Goal: Transaction & Acquisition: Book appointment/travel/reservation

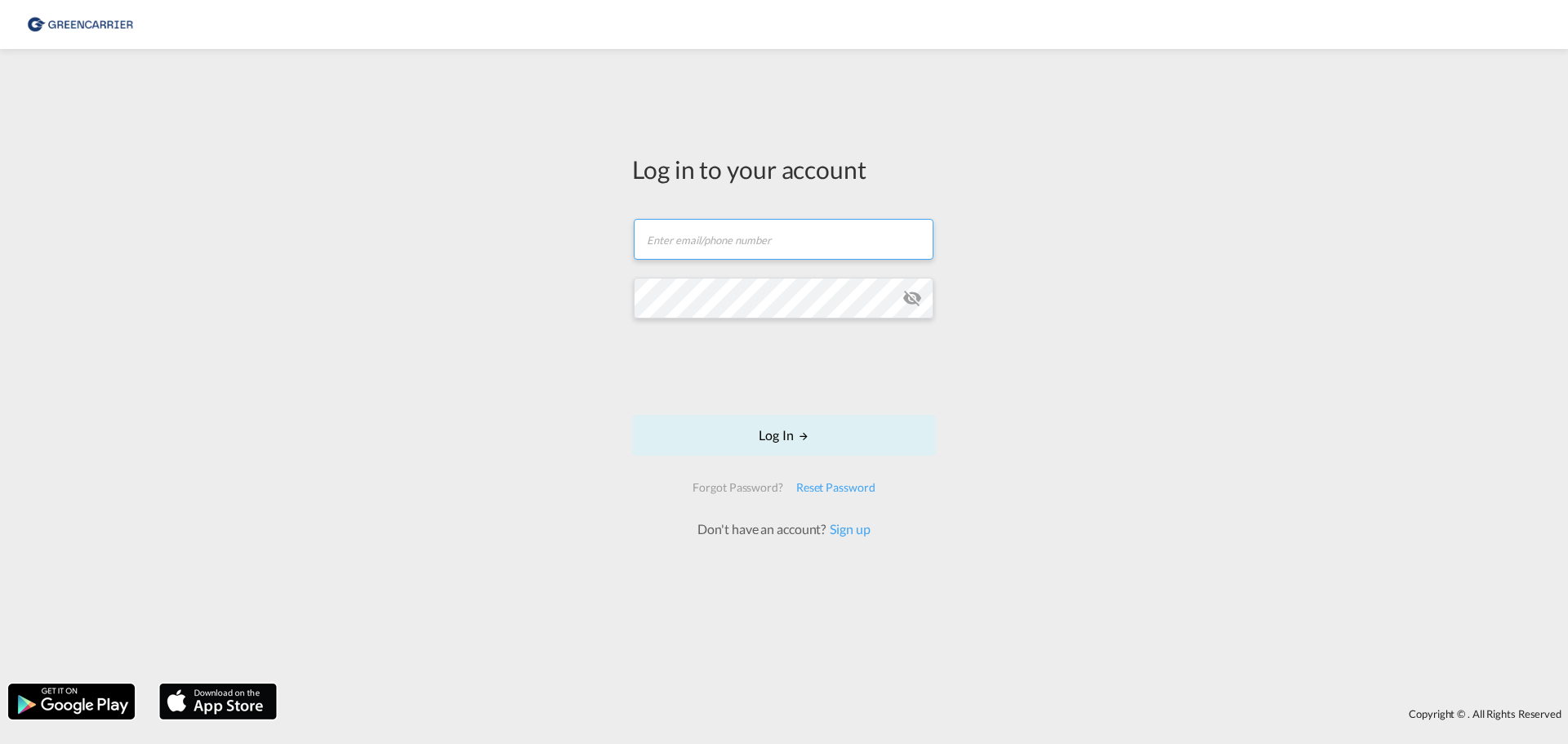
click at [821, 240] on input "text" at bounding box center [783, 239] width 300 height 41
type input "[EMAIL_ADDRESS][DOMAIN_NAME]"
click at [784, 427] on button "Log In" at bounding box center [784, 435] width 304 height 41
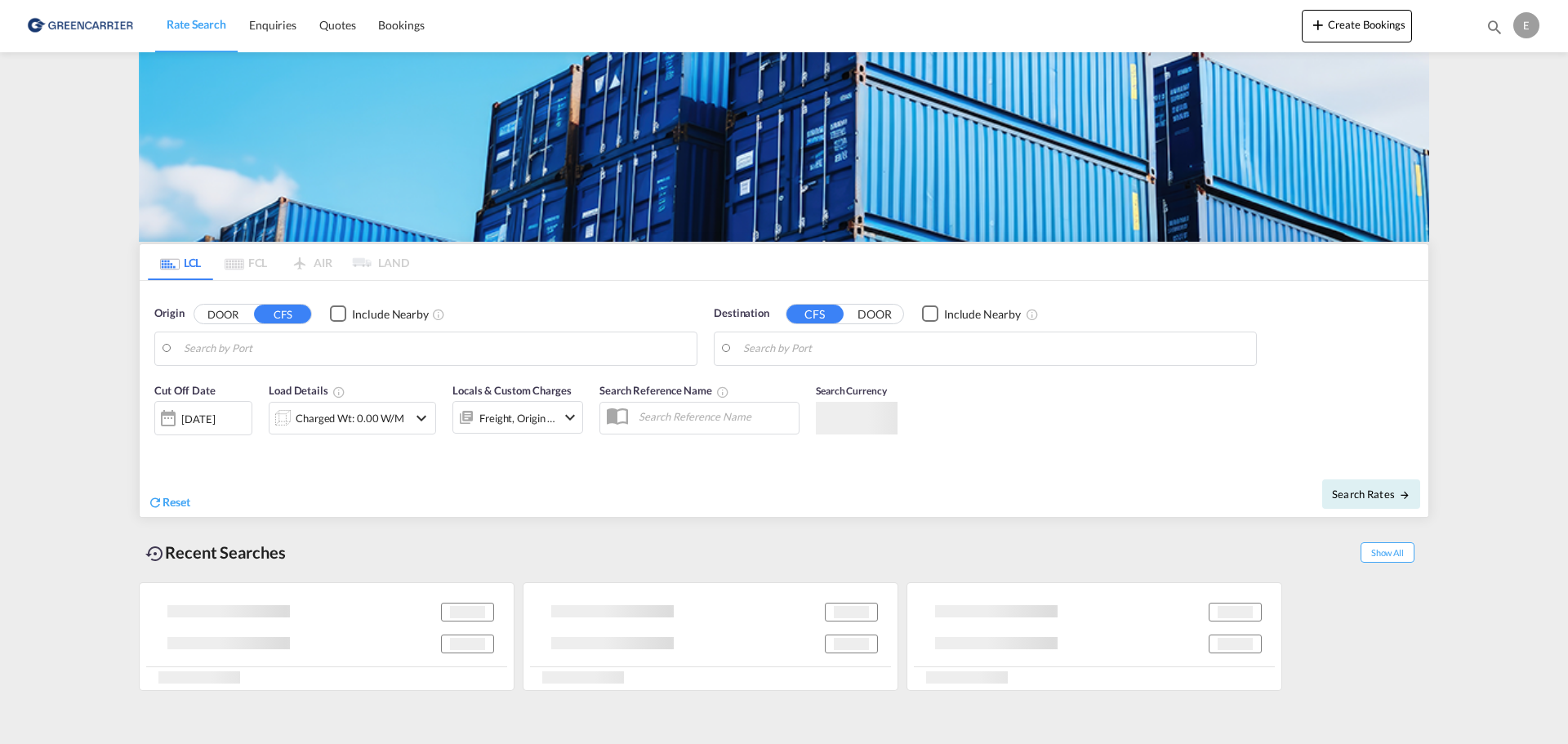
type input "DK-5700, [GEOGRAPHIC_DATA]"
type input "[GEOGRAPHIC_DATA], SGSIN"
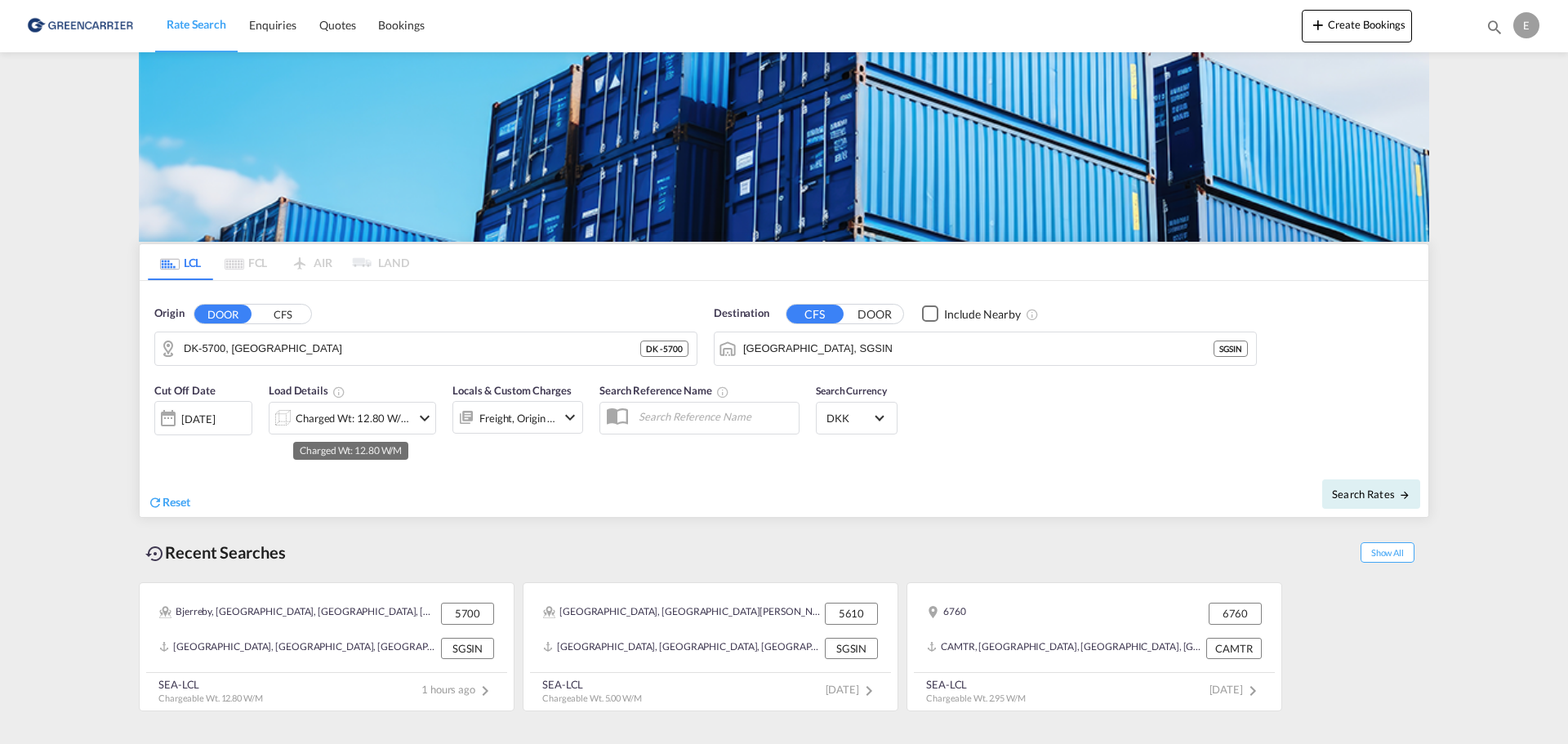
click at [372, 412] on div "Charged Wt: 12.80 W/M" at bounding box center [353, 417] width 115 height 23
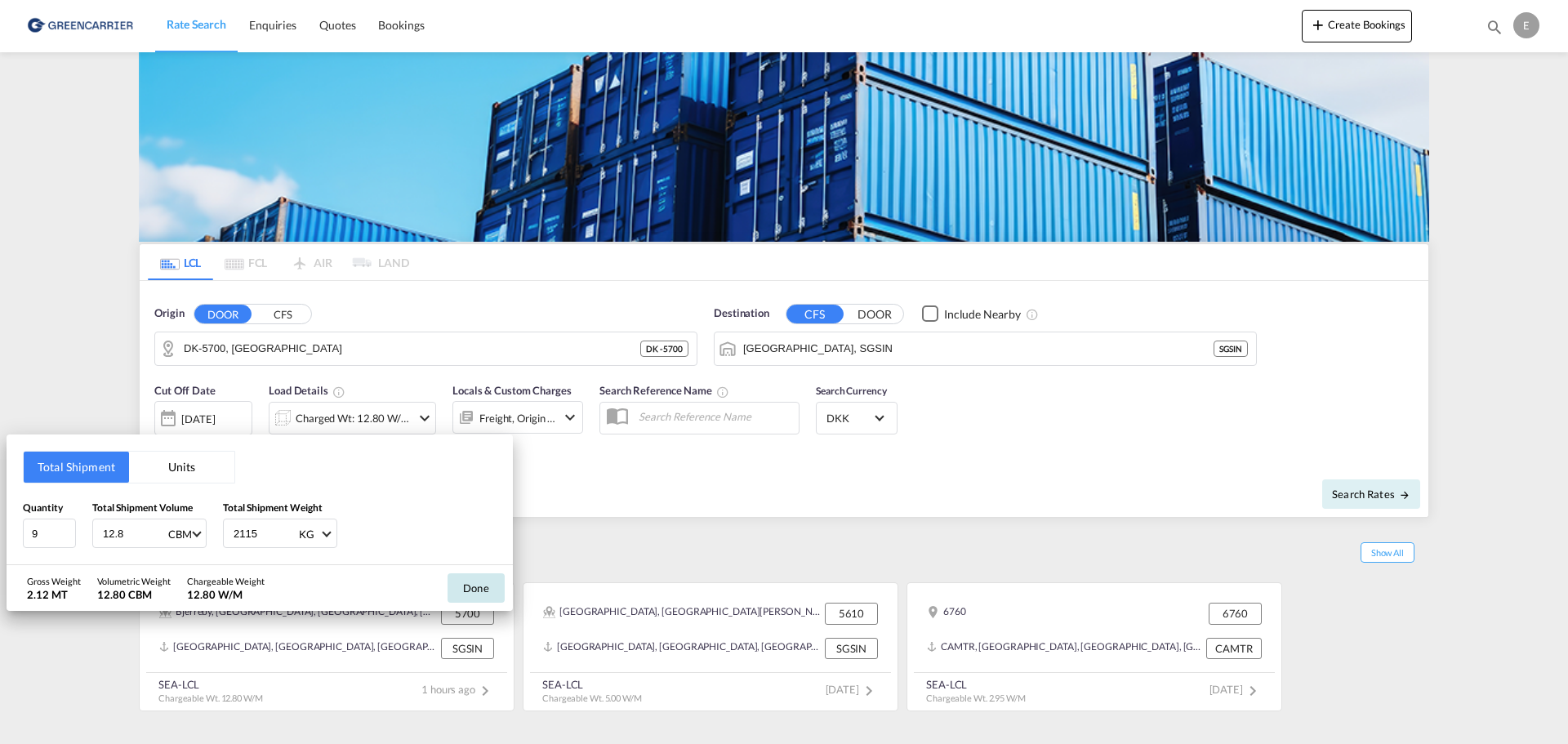
click at [462, 587] on button "Done" at bounding box center [475, 588] width 57 height 29
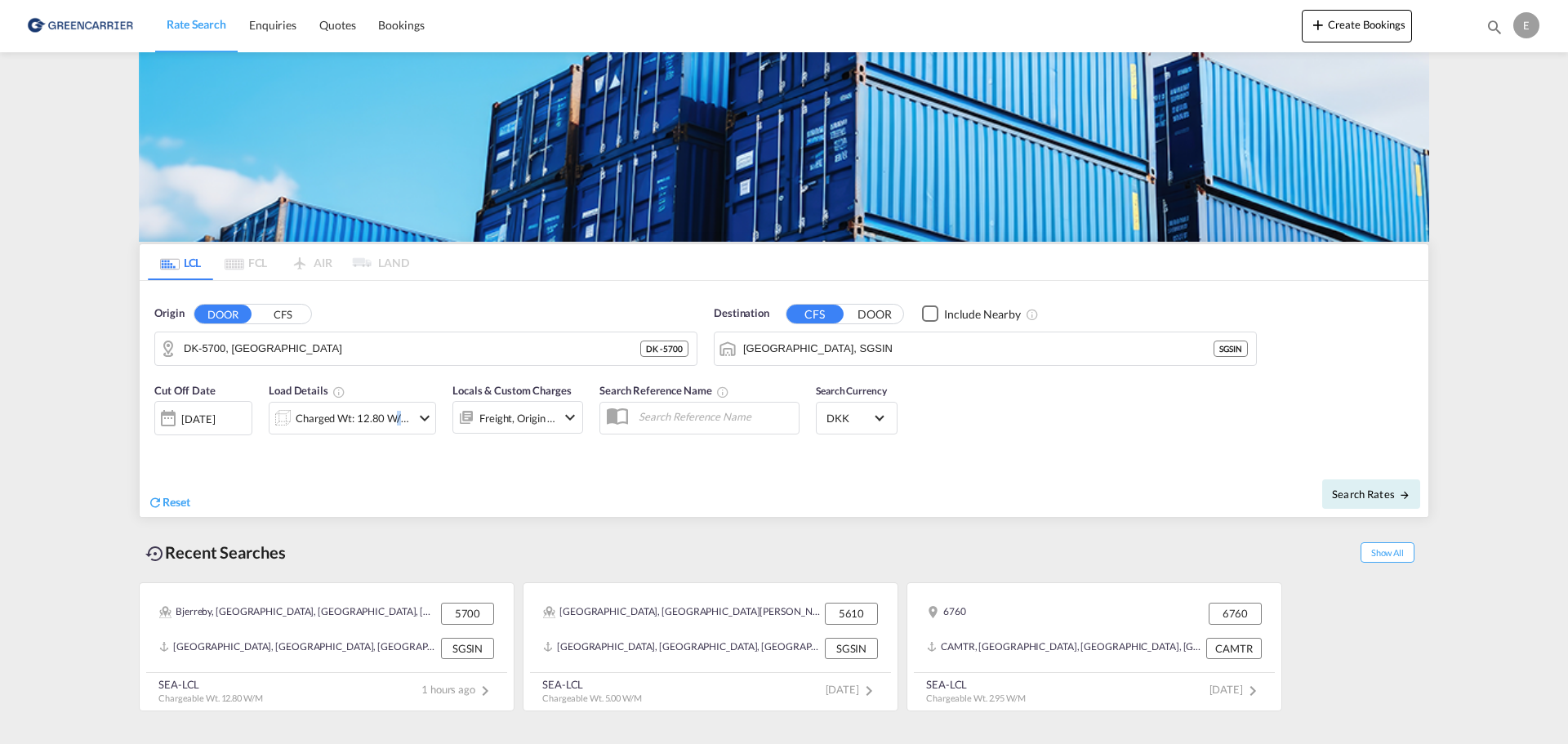
click at [388, 416] on div "Charged Wt: 12.80 W/M" at bounding box center [353, 417] width 115 height 23
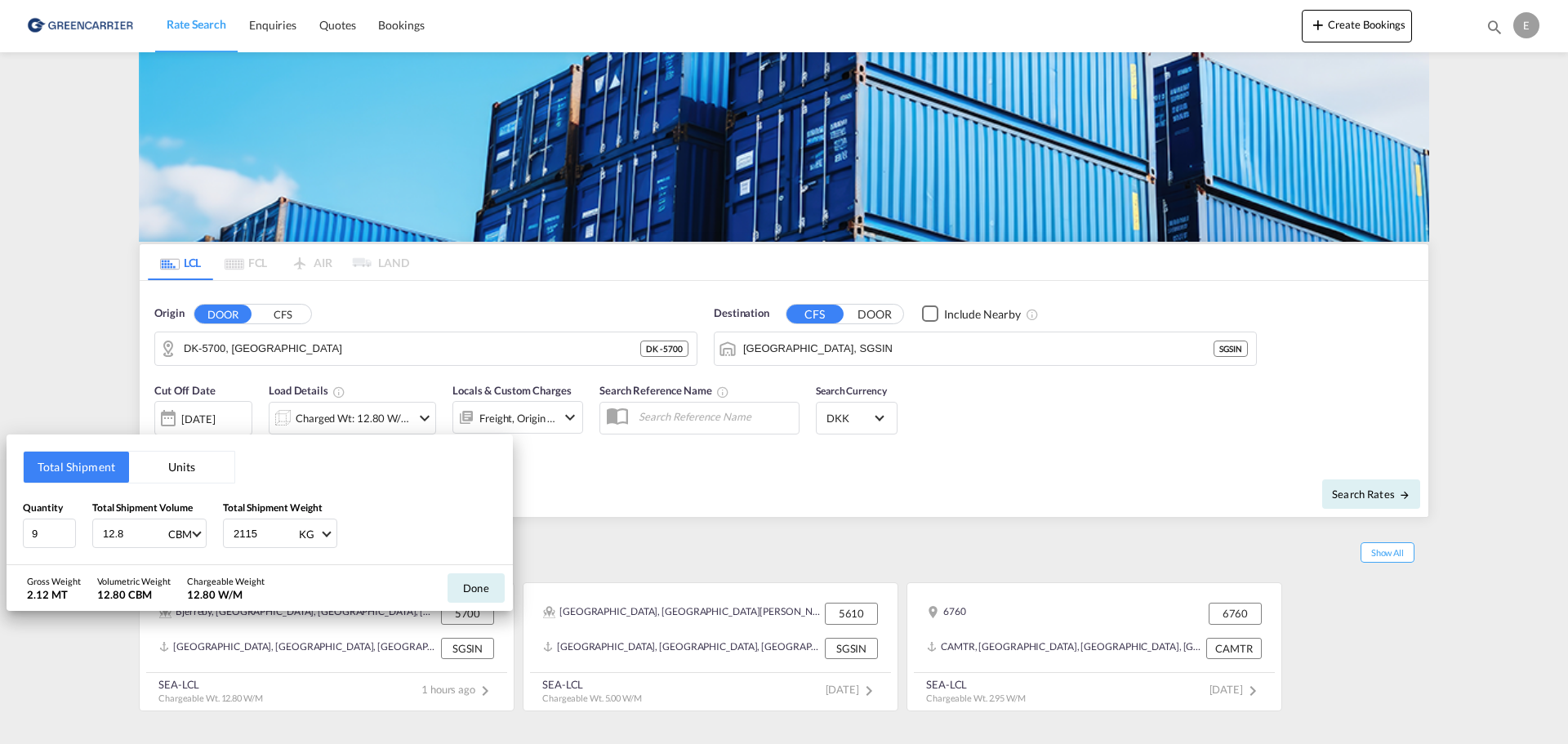
click at [679, 518] on div "Total Shipment Units Quantity 9 Total Shipment Volume 12.8 CBM CBM CFT Total Sh…" at bounding box center [784, 372] width 1568 height 744
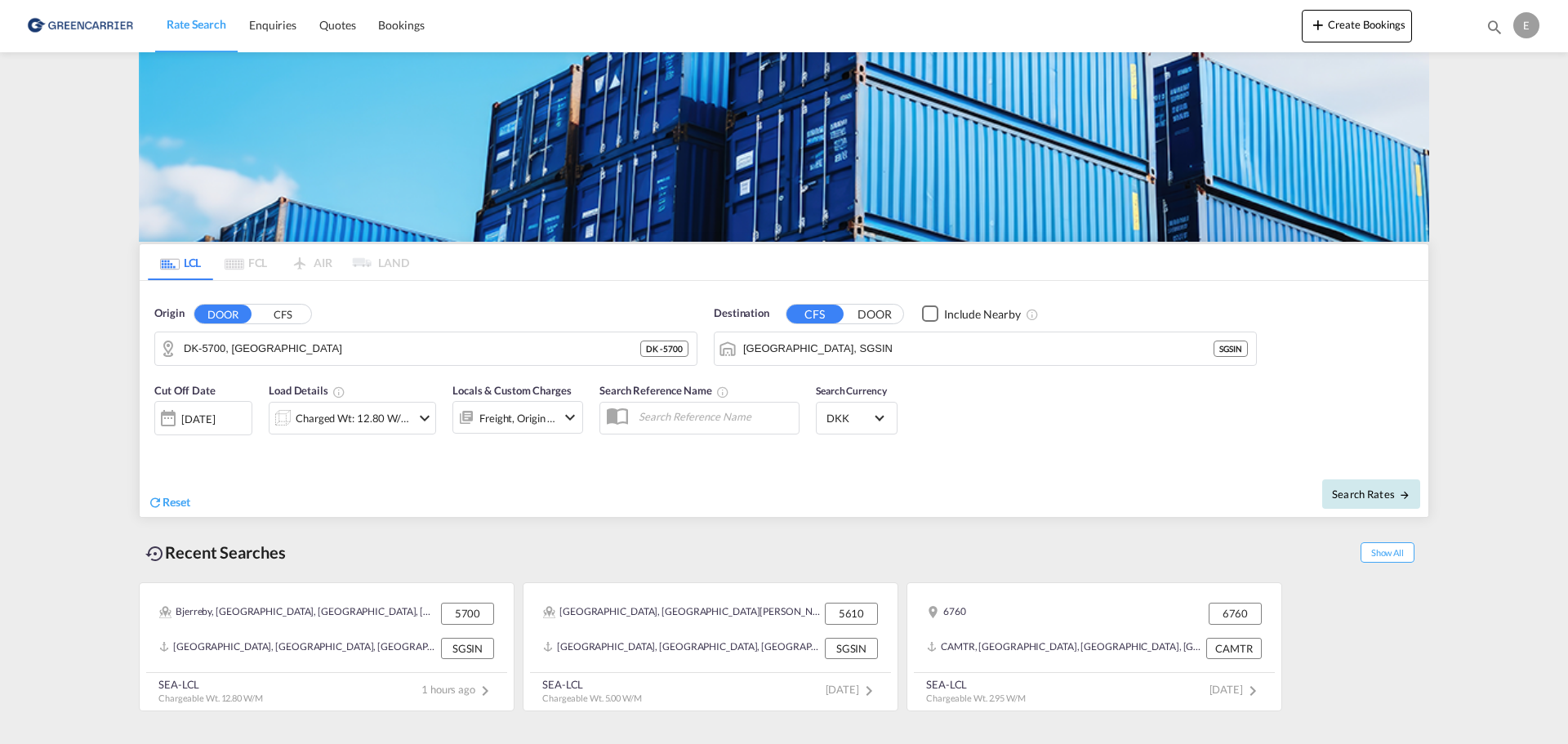
click at [1356, 492] on span "Search Rates" at bounding box center [1372, 493] width 79 height 13
type input "5700 to SGSIN / [DATE]"
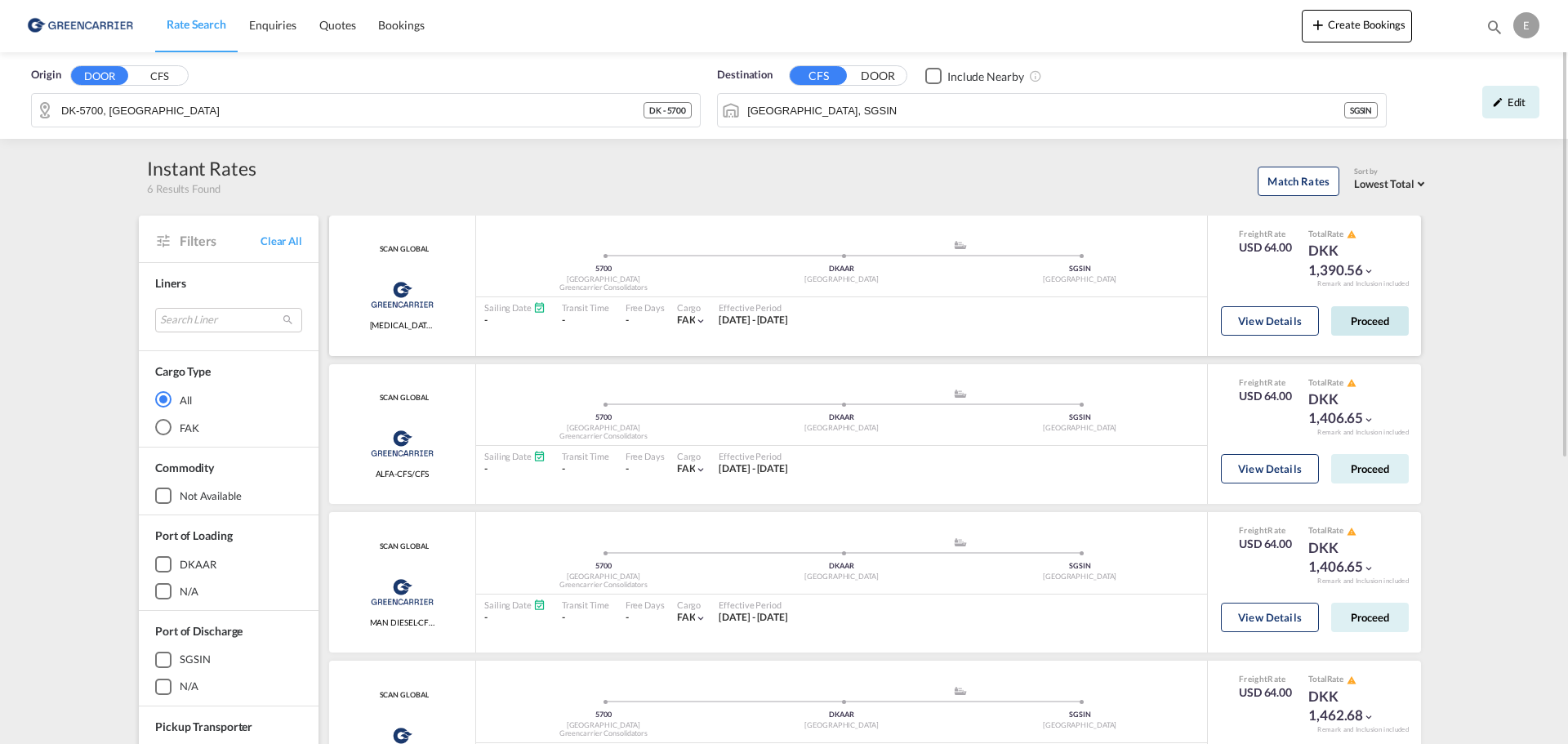
click at [1363, 320] on button "Proceed" at bounding box center [1370, 321] width 78 height 29
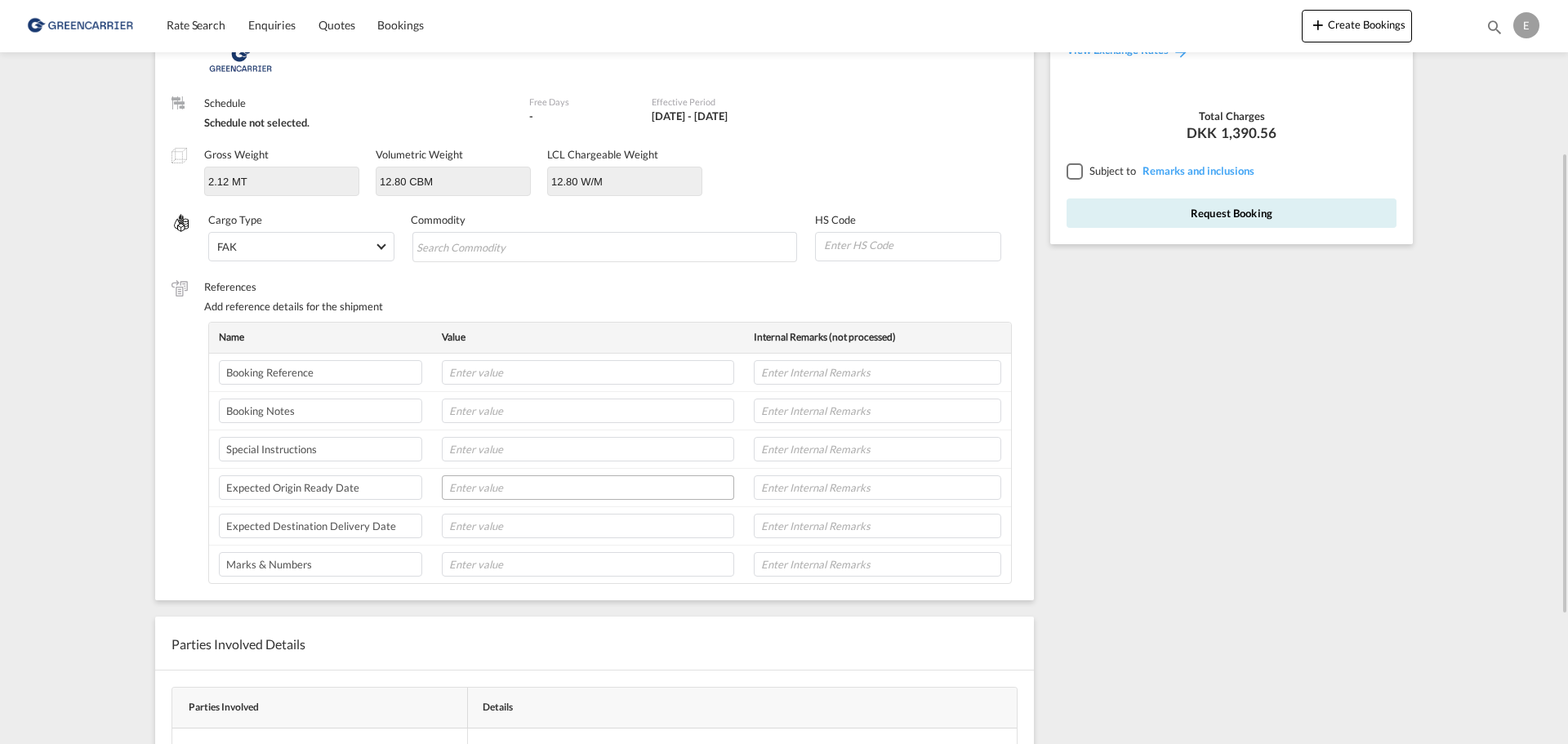
scroll to position [163, 0]
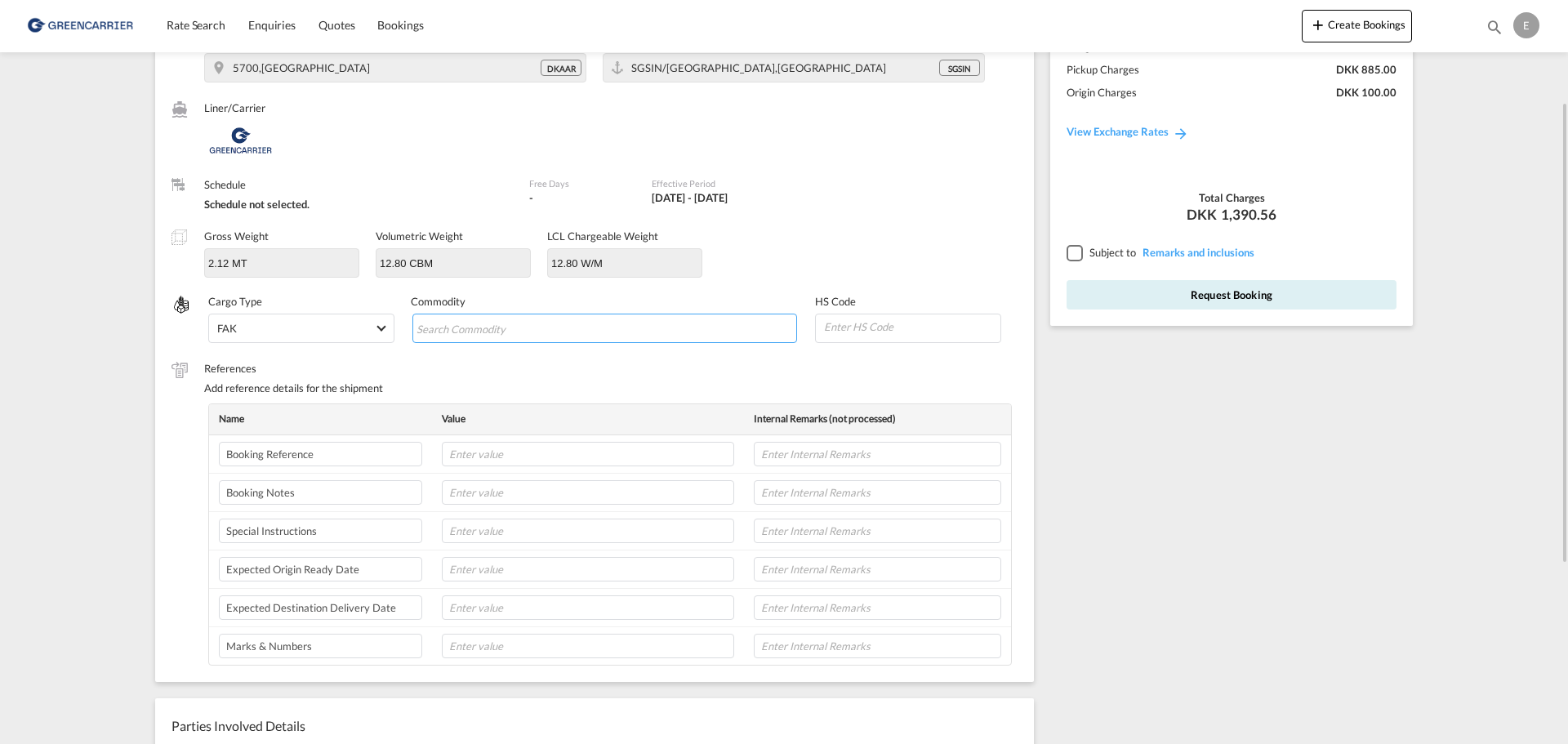
click at [444, 319] on input "Search Commodity" at bounding box center [491, 328] width 149 height 26
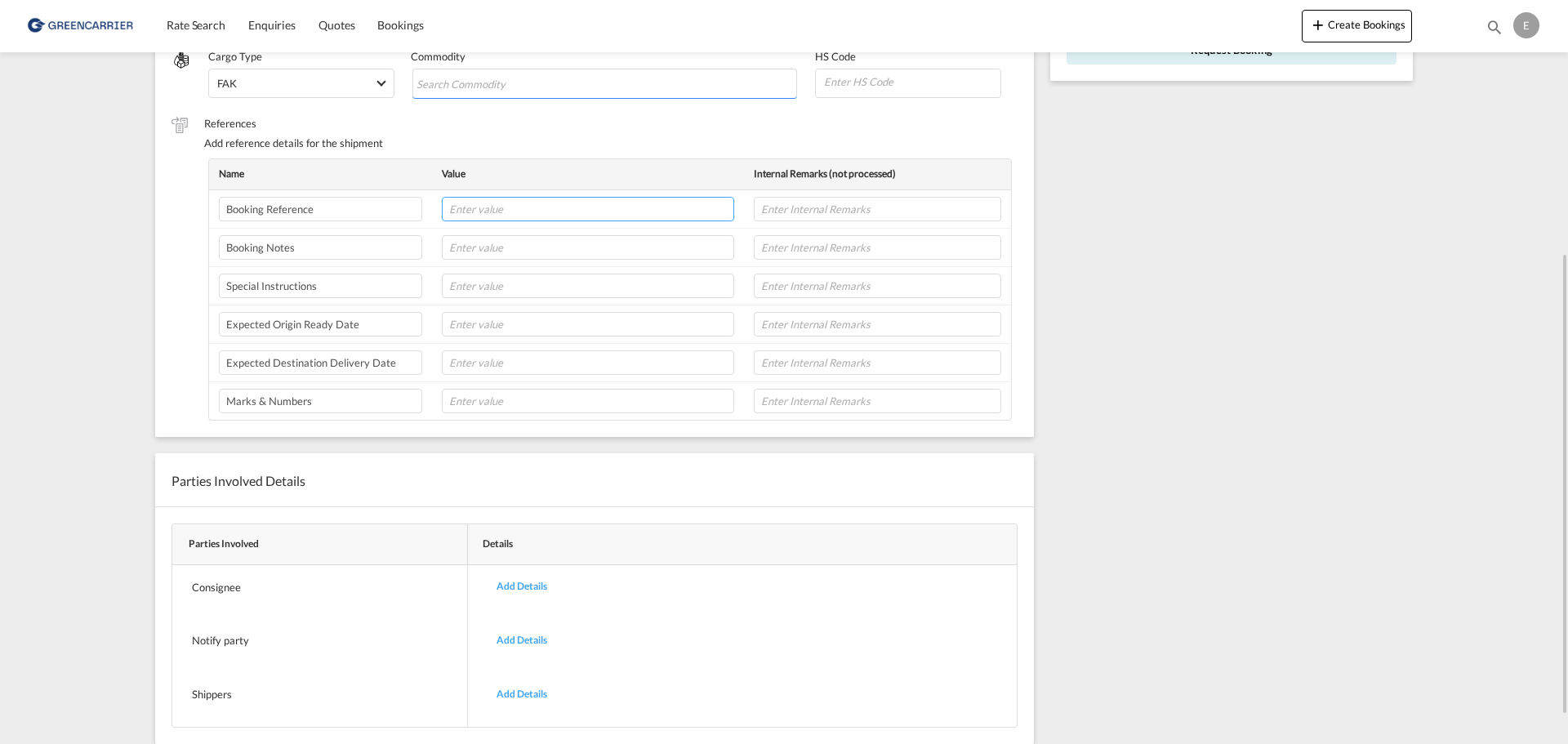
click at [495, 204] on input "text" at bounding box center [588, 209] width 293 height 25
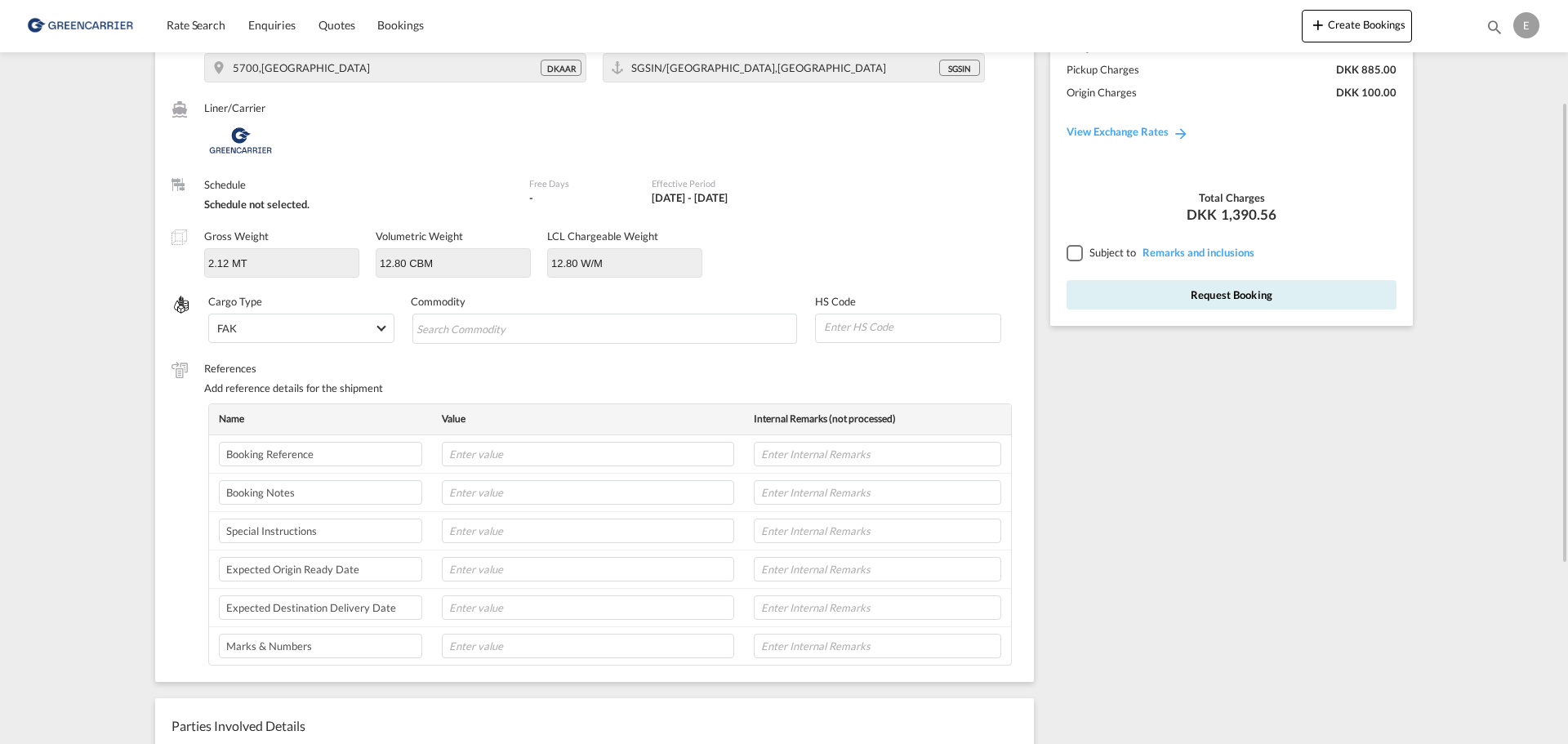
click at [1081, 255] on div at bounding box center [1074, 252] width 15 height 15
click at [1081, 259] on div at bounding box center [1074, 252] width 15 height 15
click at [1070, 250] on div at bounding box center [1074, 252] width 15 height 15
click at [1243, 295] on button "Request Booking" at bounding box center [1232, 294] width 330 height 29
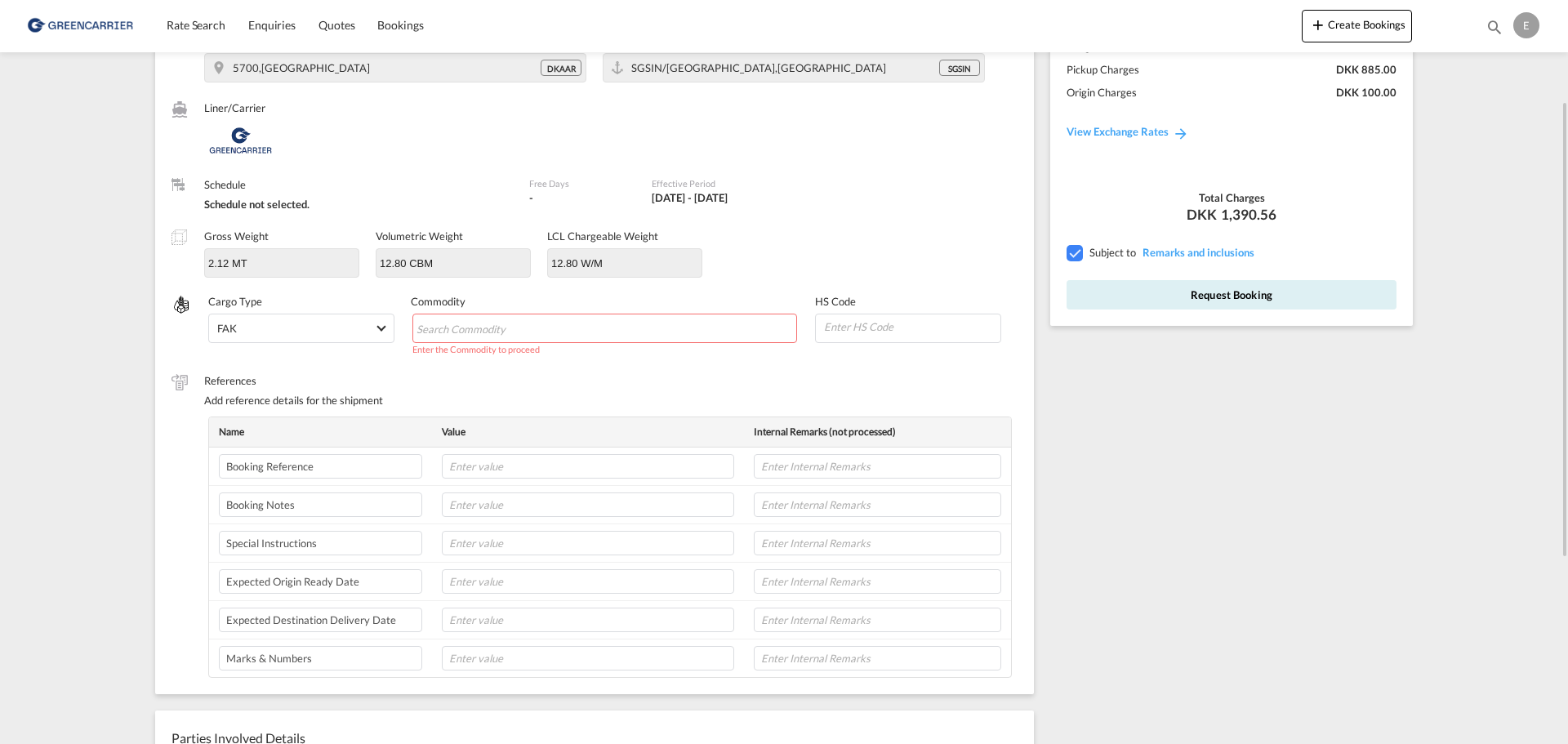
click at [551, 333] on input "Chips input." at bounding box center [491, 328] width 149 height 26
paste input "84136031"
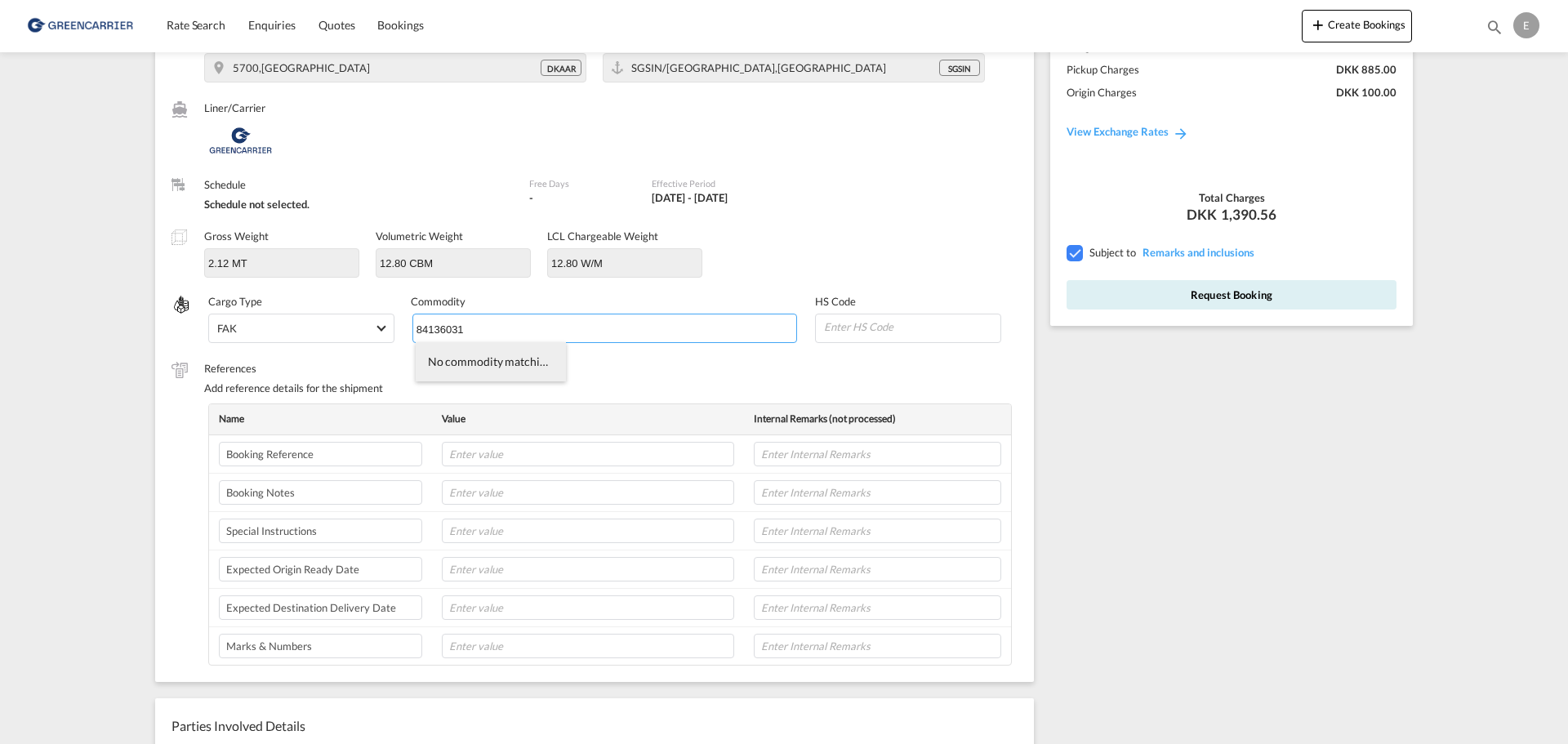
type input "84136031"
click at [475, 357] on li "No commodity matching "84136031" were found." at bounding box center [491, 362] width 150 height 39
paste input "84136031"
type input "84136031"
click at [603, 335] on input "Chips input." at bounding box center [577, 328] width 149 height 26
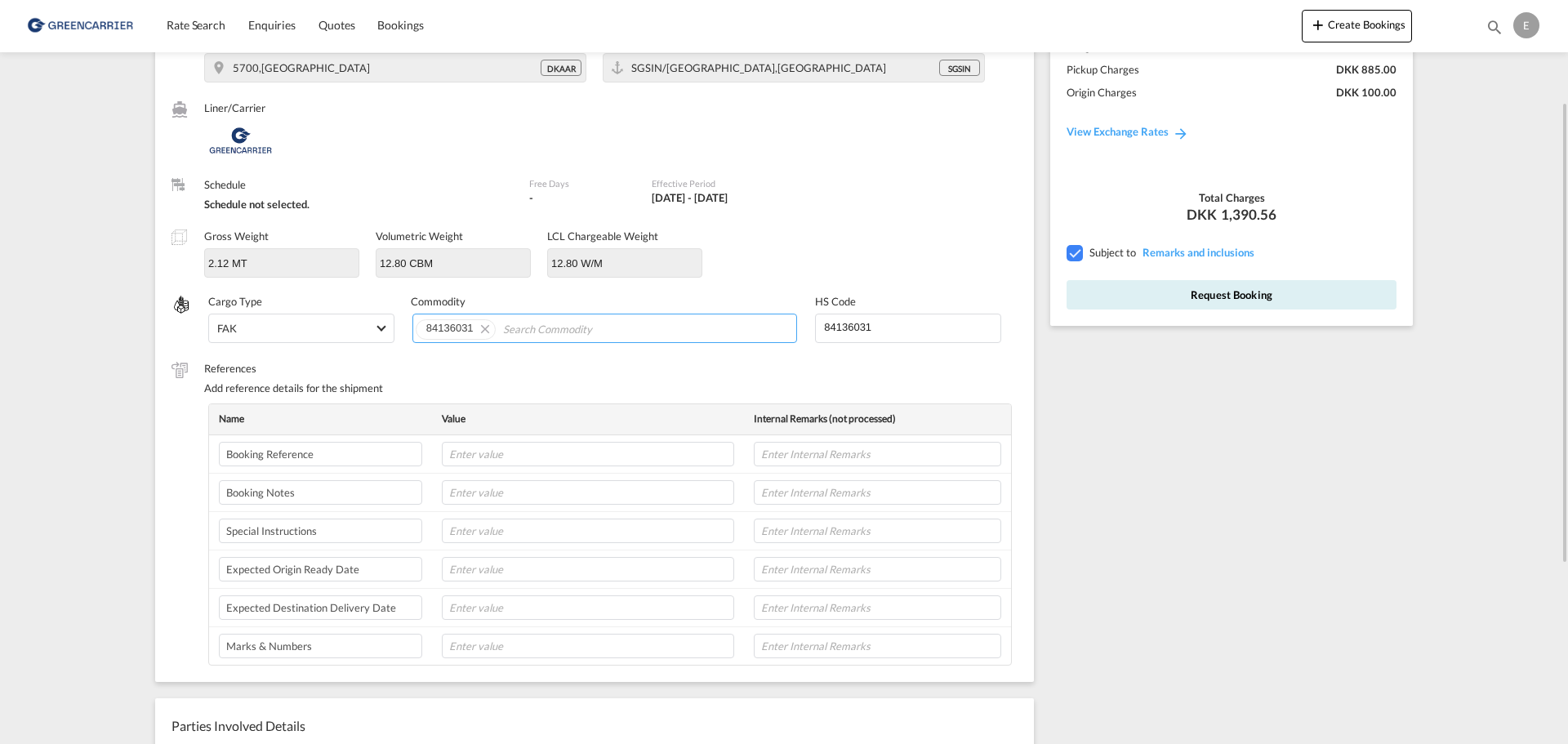
click at [480, 328] on md-icon "Remove 84136031" at bounding box center [484, 328] width 20 height 20
click at [482, 329] on input "Chips input." at bounding box center [491, 328] width 149 height 26
paste input "SIKKERHEDSGLAS"
type input "SIKKERHEDSGLAS"
click at [507, 357] on li "No commodity matching "SIKKERHEDSGLAS" were found." at bounding box center [491, 362] width 150 height 39
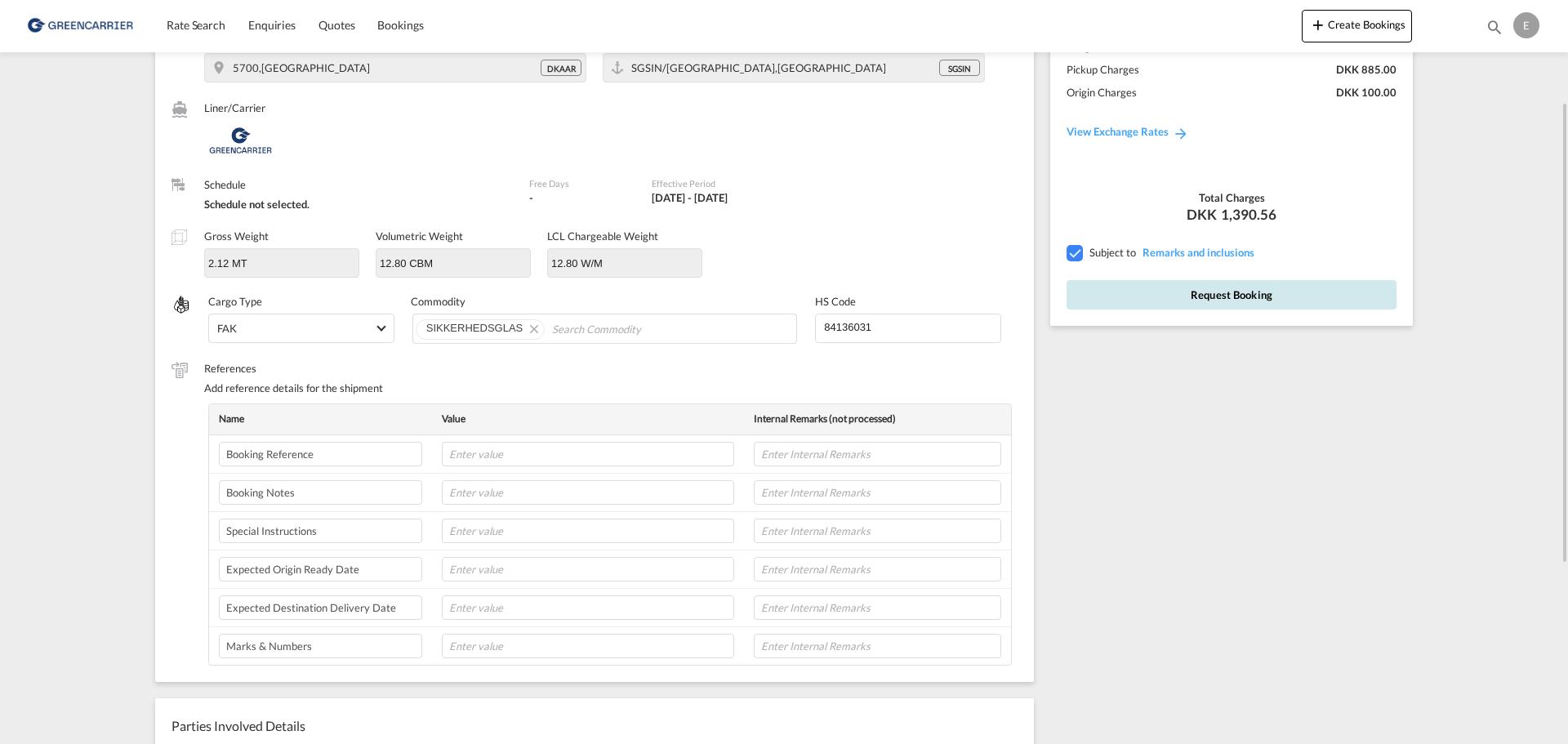
click at [1250, 292] on button "Request Booking" at bounding box center [1232, 294] width 330 height 29
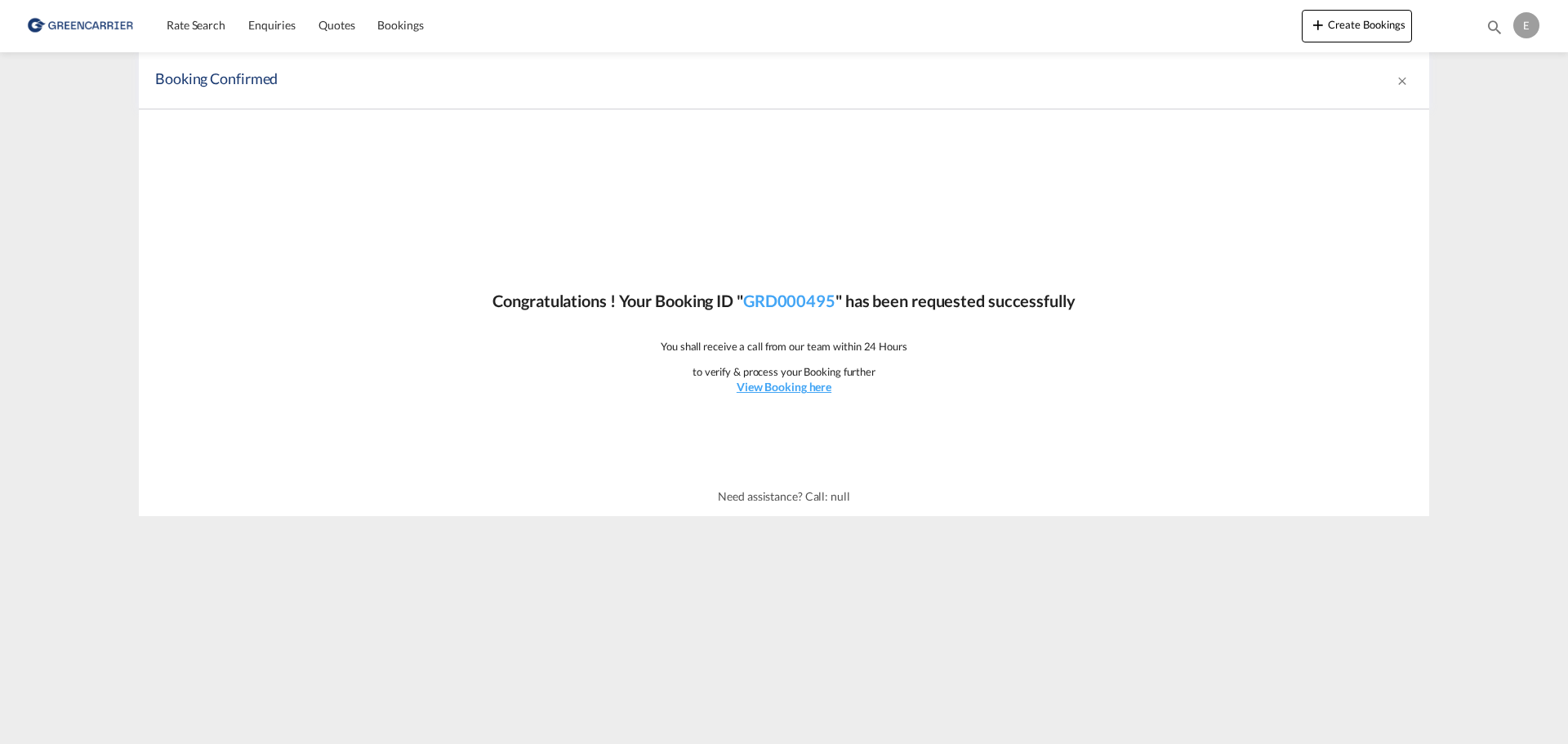
scroll to position [0, 0]
drag, startPoint x: 874, startPoint y: 284, endPoint x: 949, endPoint y: 306, distance: 78.2
click at [949, 306] on div "Congratulations ! Your Booking ID " GRD000495 " has been requested successfully…" at bounding box center [784, 293] width 1291 height 368
click at [949, 306] on p "Congratulations ! Your Booking ID " GRD000495 " has been requested successfully" at bounding box center [784, 300] width 582 height 23
click at [980, 305] on p "Congratulations ! Your Booking ID " GRD000495 " has been requested successfully" at bounding box center [784, 300] width 582 height 23
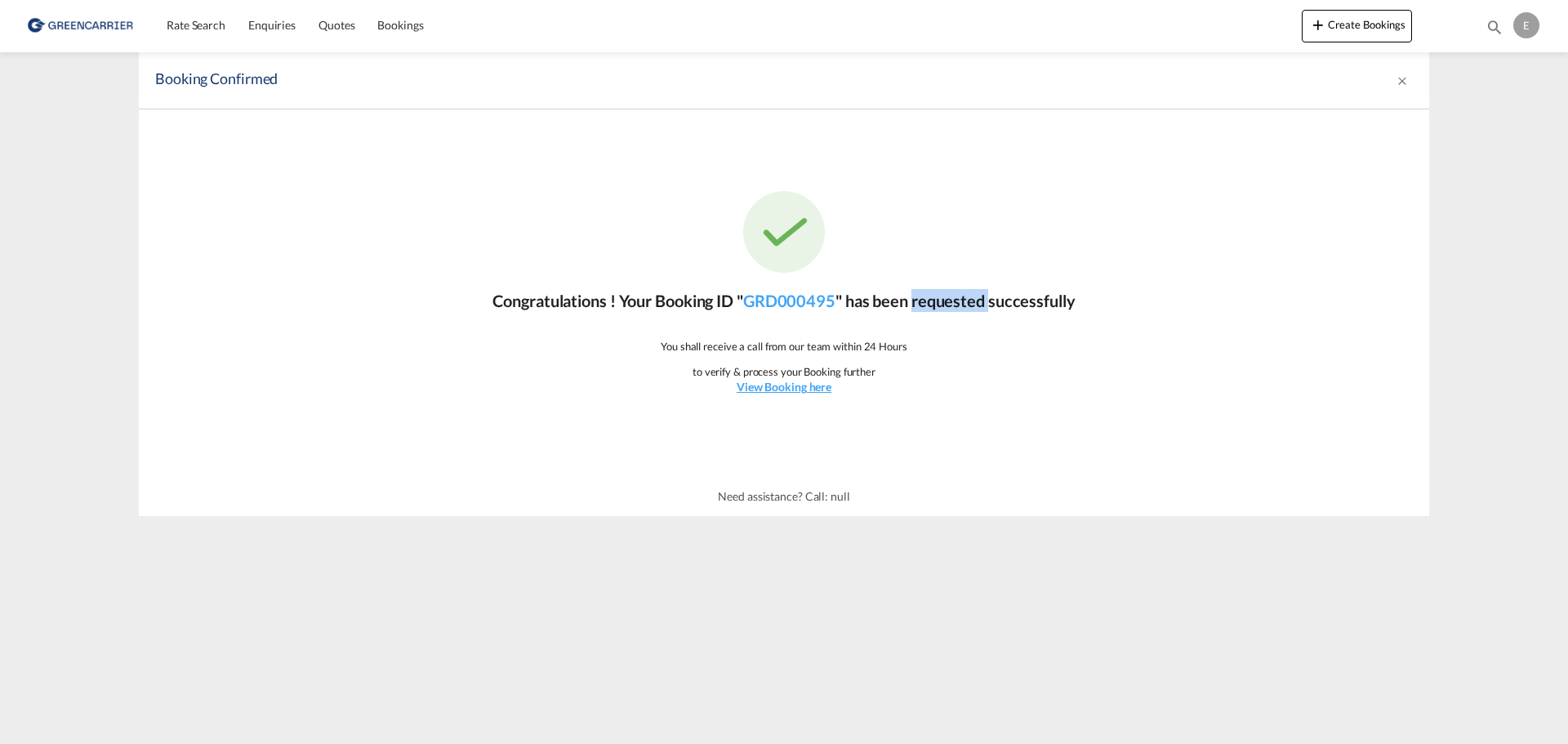
click at [980, 305] on p "Congratulations ! Your Booking ID " GRD000495 " has been requested successfully" at bounding box center [784, 300] width 582 height 23
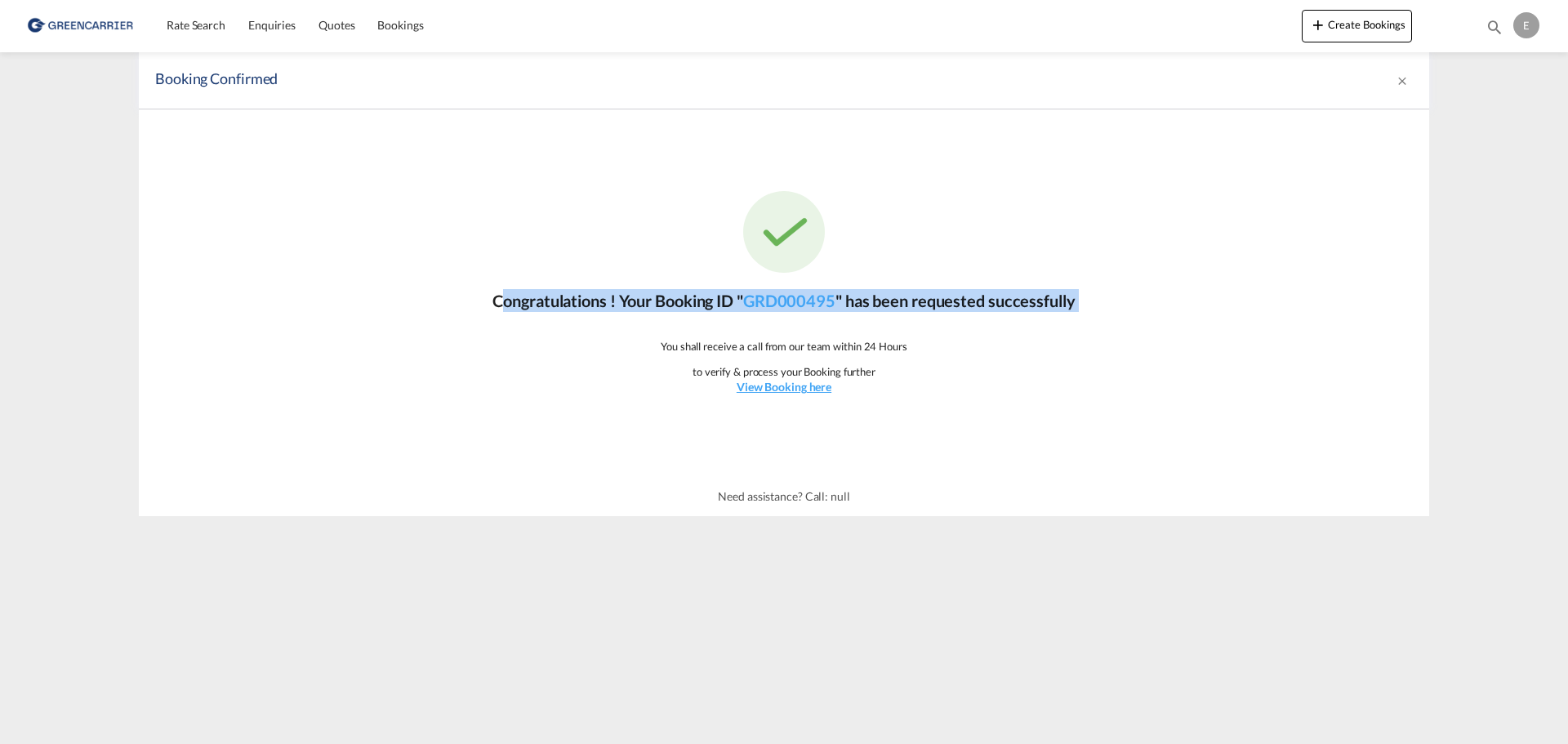
click at [980, 305] on p "Congratulations ! Your Booking ID " GRD000495 " has been requested successfully" at bounding box center [784, 300] width 582 height 23
click at [940, 309] on p "Congratulations ! Your Booking ID " GRD000495 " has been requested successfully" at bounding box center [784, 300] width 582 height 23
